Goal: Navigation & Orientation: Understand site structure

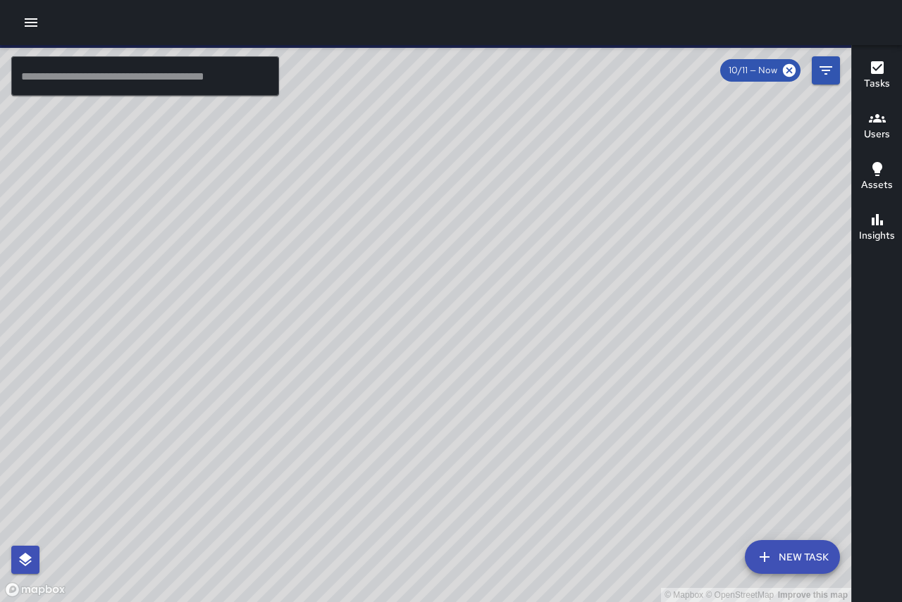
drag, startPoint x: 485, startPoint y: 290, endPoint x: 381, endPoint y: 277, distance: 105.1
click at [382, 277] on div "© Mapbox © OpenStreetMap Improve this map" at bounding box center [425, 323] width 851 height 557
drag, startPoint x: 429, startPoint y: 277, endPoint x: 325, endPoint y: 280, distance: 103.6
click at [326, 280] on div "© Mapbox © OpenStreetMap Improve this map" at bounding box center [425, 323] width 851 height 557
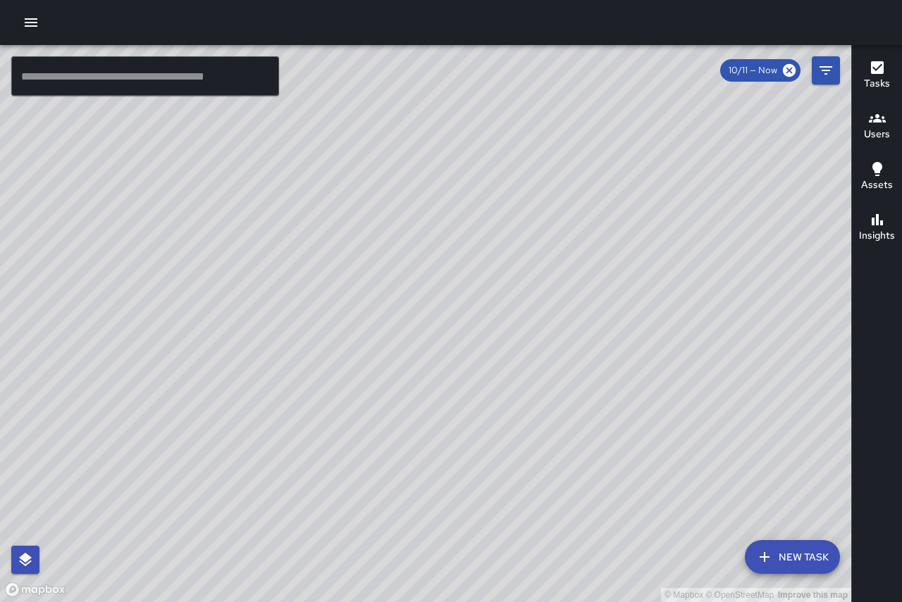
drag, startPoint x: 428, startPoint y: 292, endPoint x: 101, endPoint y: 106, distance: 376.0
click at [101, 106] on div "© Mapbox © OpenStreetMap Improve this map" at bounding box center [425, 323] width 851 height 557
drag, startPoint x: 485, startPoint y: 295, endPoint x: 461, endPoint y: 276, distance: 30.0
click at [461, 276] on div "© Mapbox © OpenStreetMap Improve this map" at bounding box center [425, 323] width 851 height 557
drag, startPoint x: 435, startPoint y: 289, endPoint x: 513, endPoint y: 357, distance: 102.8
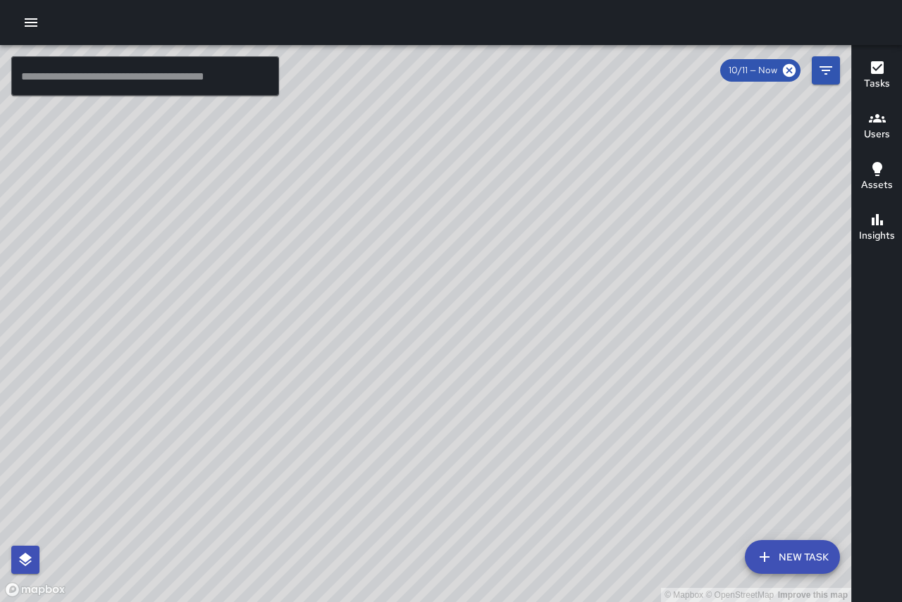
click at [513, 357] on div "© Mapbox © OpenStreetMap Improve this map" at bounding box center [425, 323] width 851 height 557
drag, startPoint x: 445, startPoint y: 295, endPoint x: 485, endPoint y: 363, distance: 78.9
click at [485, 363] on div "© Mapbox © OpenStreetMap Improve this map" at bounding box center [425, 323] width 851 height 557
drag, startPoint x: 427, startPoint y: 284, endPoint x: 434, endPoint y: 349, distance: 65.9
click at [435, 350] on div "© Mapbox © OpenStreetMap Improve this map" at bounding box center [425, 323] width 851 height 557
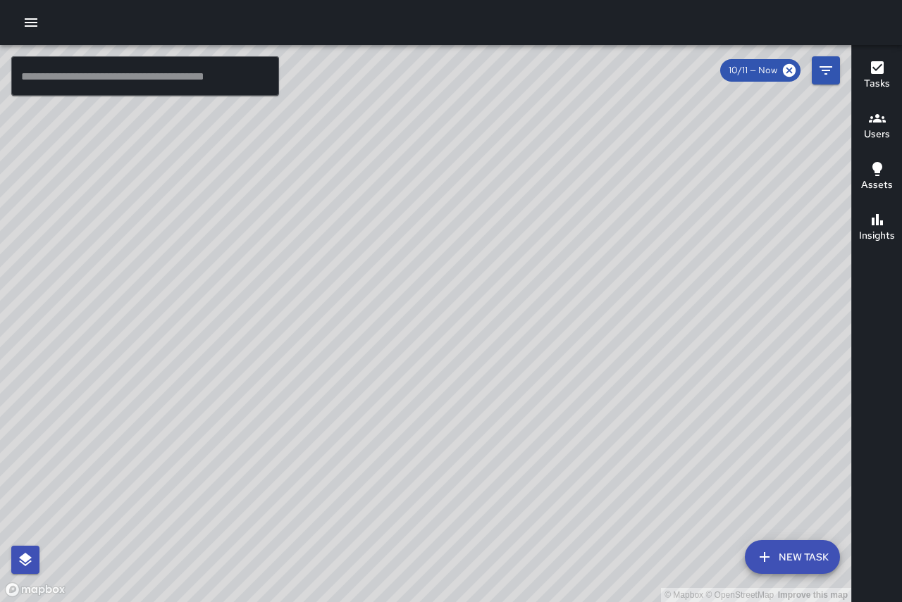
drag, startPoint x: 428, startPoint y: 251, endPoint x: 298, endPoint y: 270, distance: 131.1
click at [299, 270] on div "© Mapbox © OpenStreetMap Improve this map" at bounding box center [425, 323] width 851 height 557
drag, startPoint x: 575, startPoint y: 469, endPoint x: 552, endPoint y: 318, distance: 153.3
click at [552, 318] on div "© Mapbox © OpenStreetMap Improve this map" at bounding box center [425, 323] width 851 height 557
drag, startPoint x: 566, startPoint y: 374, endPoint x: 441, endPoint y: 311, distance: 140.5
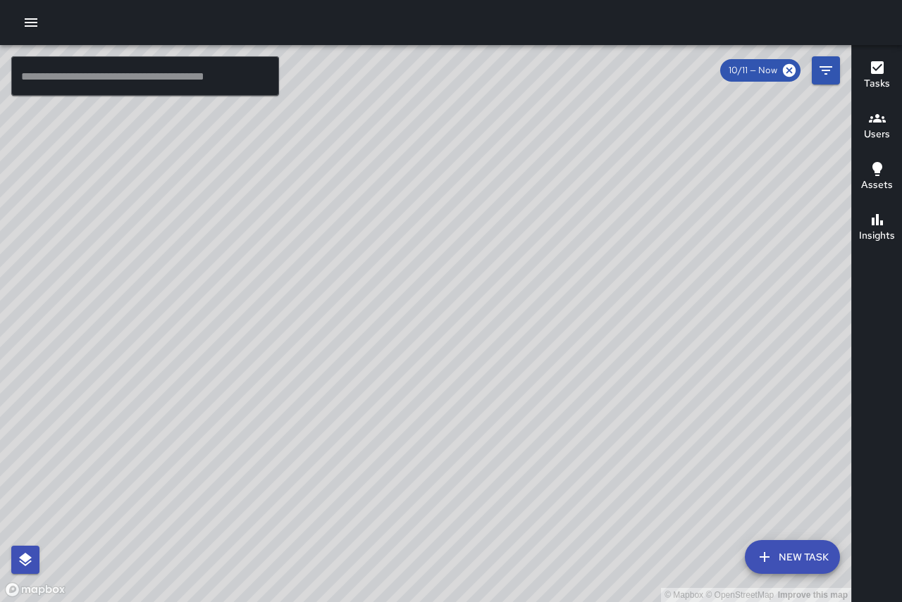
click at [442, 311] on div "© Mapbox © OpenStreetMap Improve this map" at bounding box center [425, 323] width 851 height 557
drag, startPoint x: 505, startPoint y: 360, endPoint x: 499, endPoint y: 326, distance: 34.4
click at [499, 326] on div "© Mapbox © OpenStreetMap Improve this map" at bounding box center [425, 323] width 851 height 557
drag, startPoint x: 561, startPoint y: 370, endPoint x: 677, endPoint y: 416, distance: 124.9
click at [677, 416] on div "© Mapbox © OpenStreetMap Improve this map" at bounding box center [425, 323] width 851 height 557
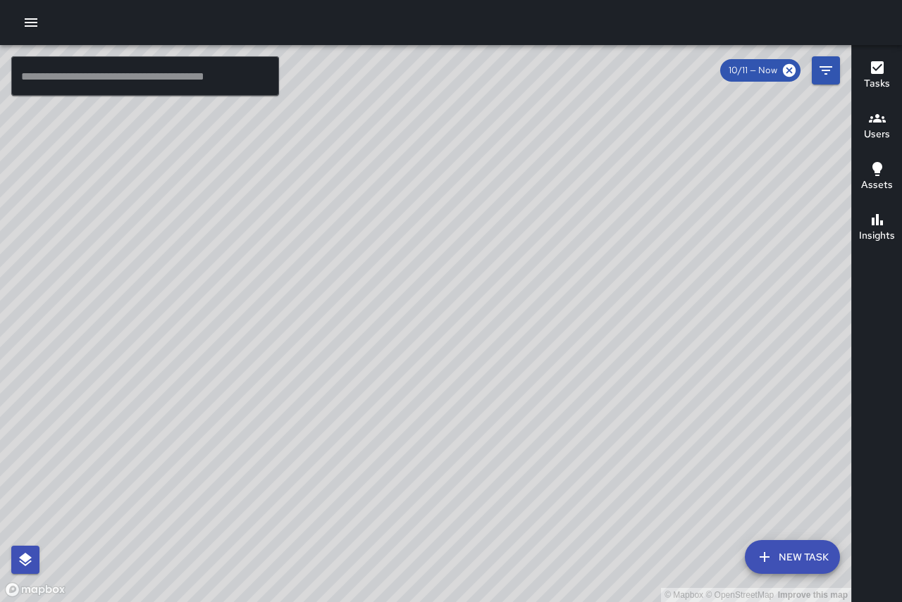
drag, startPoint x: 663, startPoint y: 215, endPoint x: 646, endPoint y: 151, distance: 66.3
click at [646, 151] on div "© Mapbox © OpenStreetMap Improve this map" at bounding box center [425, 323] width 851 height 557
drag, startPoint x: 359, startPoint y: 278, endPoint x: 364, endPoint y: 379, distance: 100.8
click at [360, 391] on div "© Mapbox © OpenStreetMap Improve this map" at bounding box center [425, 323] width 851 height 557
drag, startPoint x: 557, startPoint y: 130, endPoint x: 544, endPoint y: 256, distance: 126.7
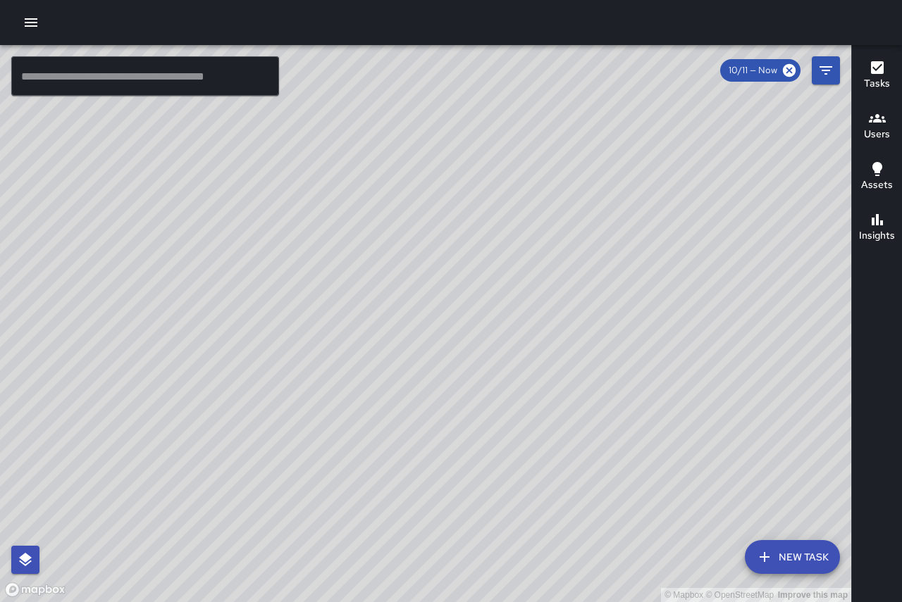
click at [544, 256] on div "© Mapbox © OpenStreetMap Improve this map" at bounding box center [425, 323] width 851 height 557
